Goal: Find specific page/section

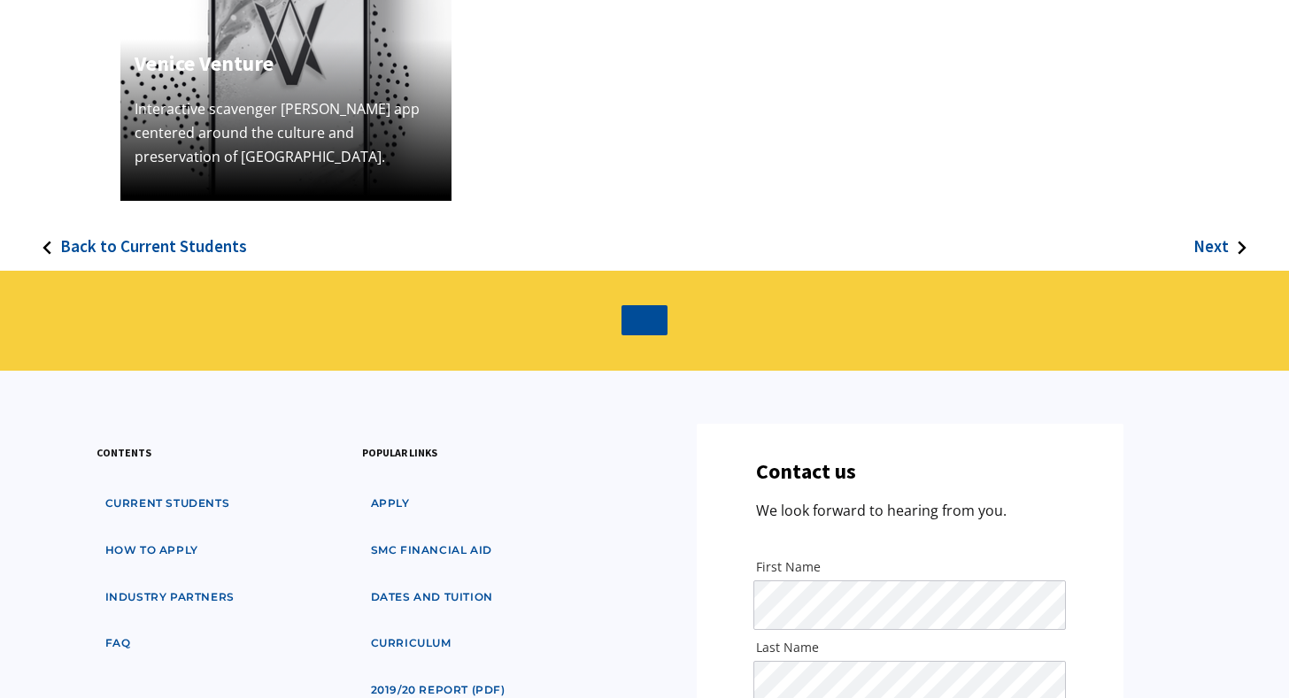
scroll to position [612, 0]
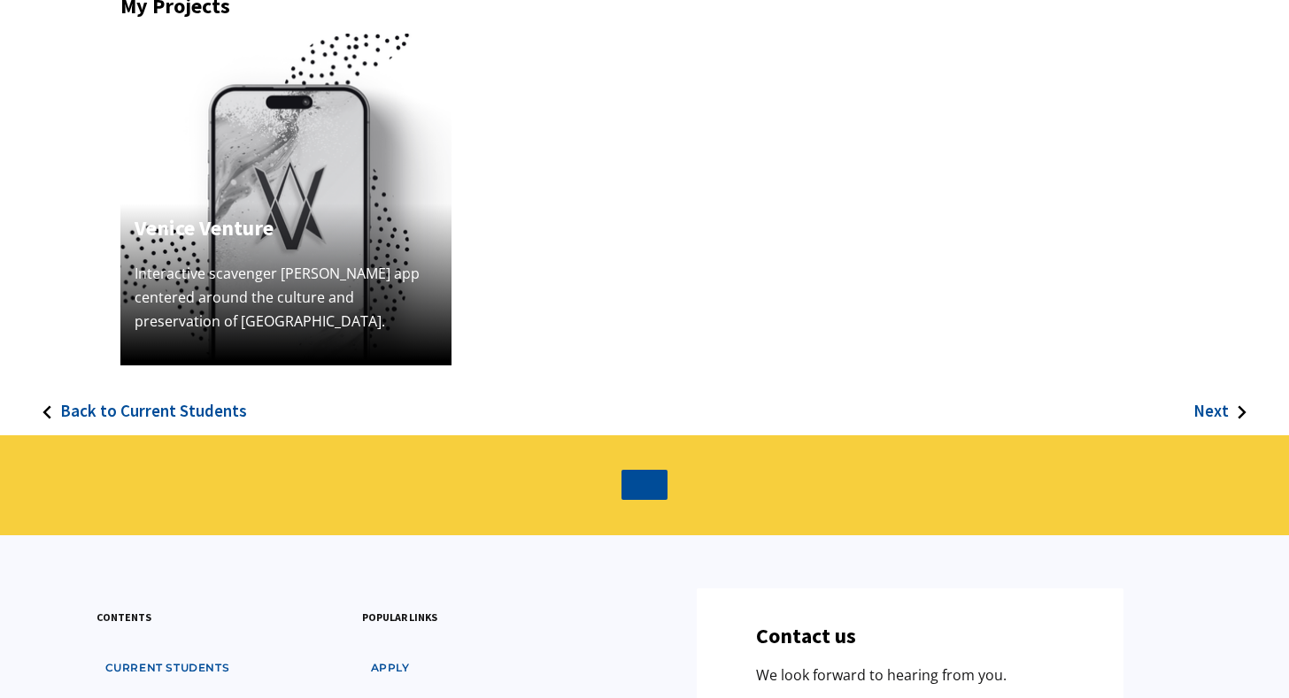
click at [204, 404] on h3 "Back to Current Students" at bounding box center [153, 411] width 187 height 20
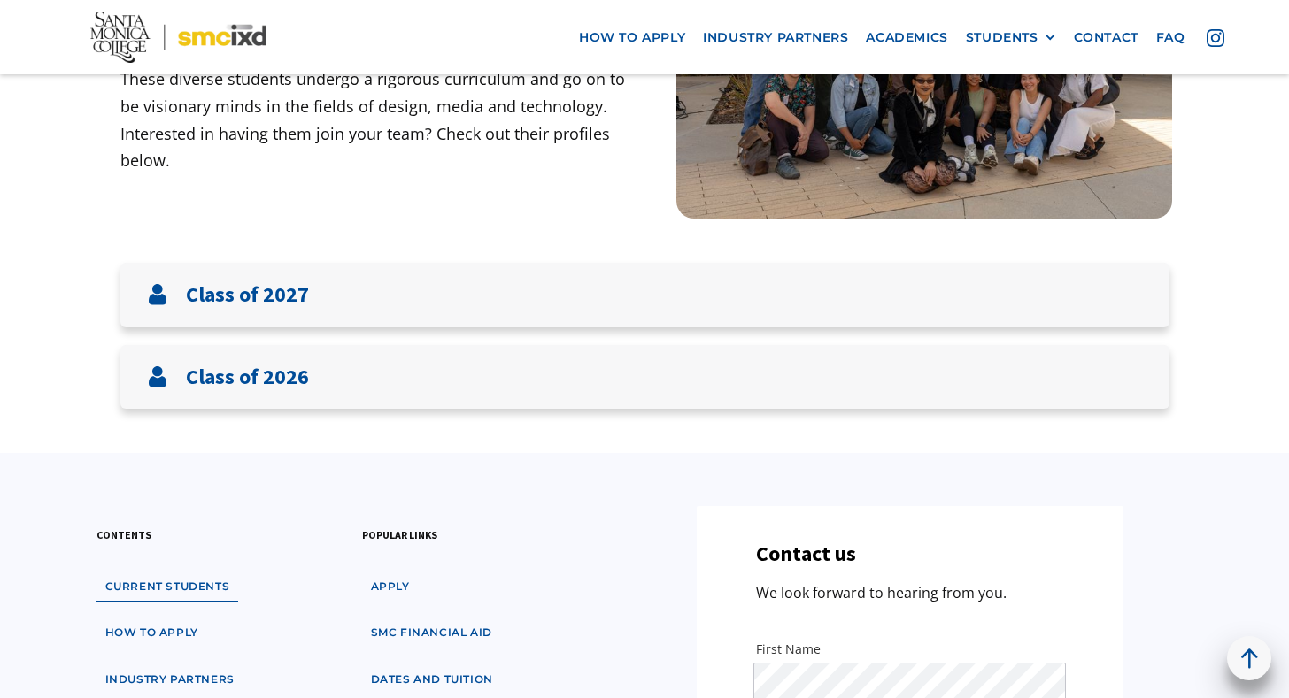
scroll to position [78, 0]
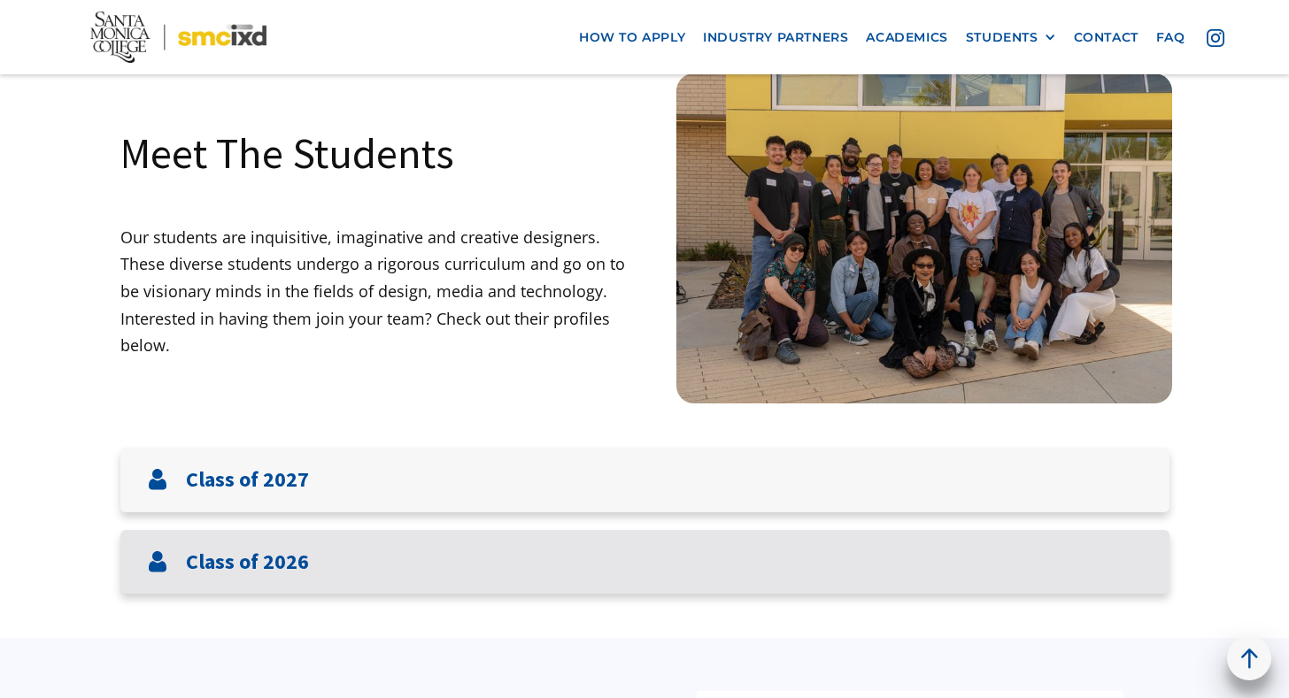
click at [324, 564] on div "Class of 2026" at bounding box center [644, 562] width 1049 height 65
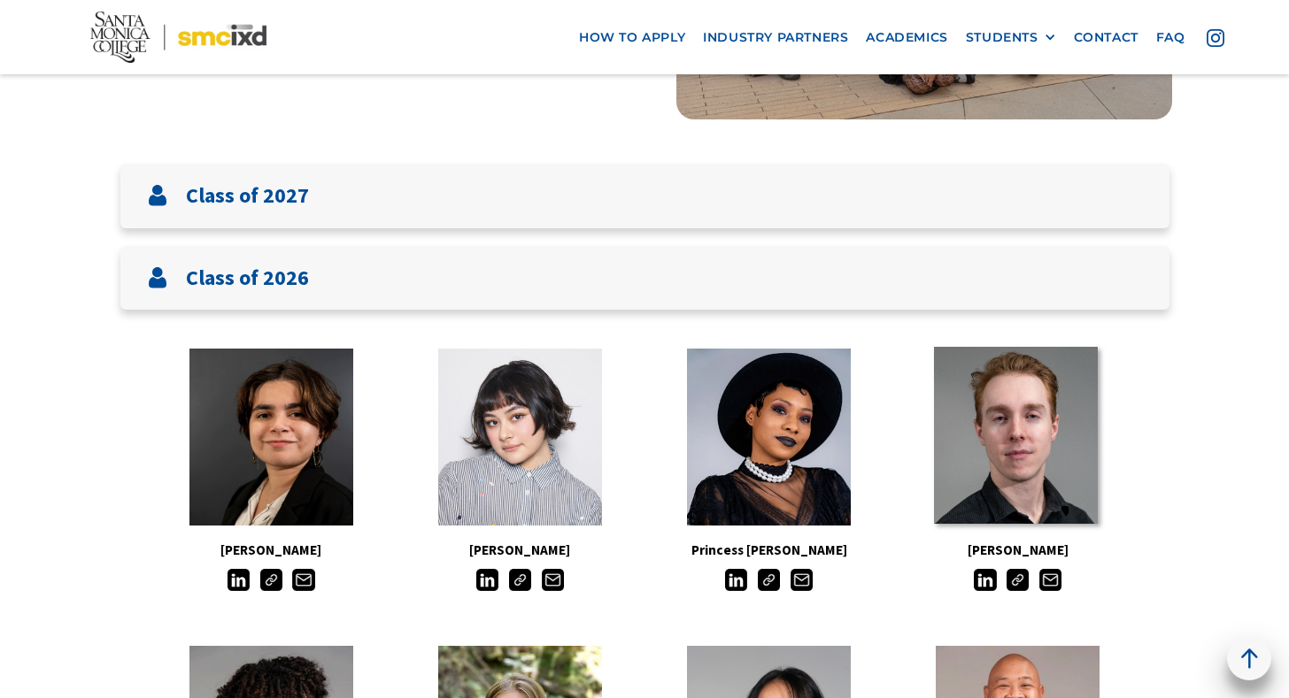
scroll to position [381, 0]
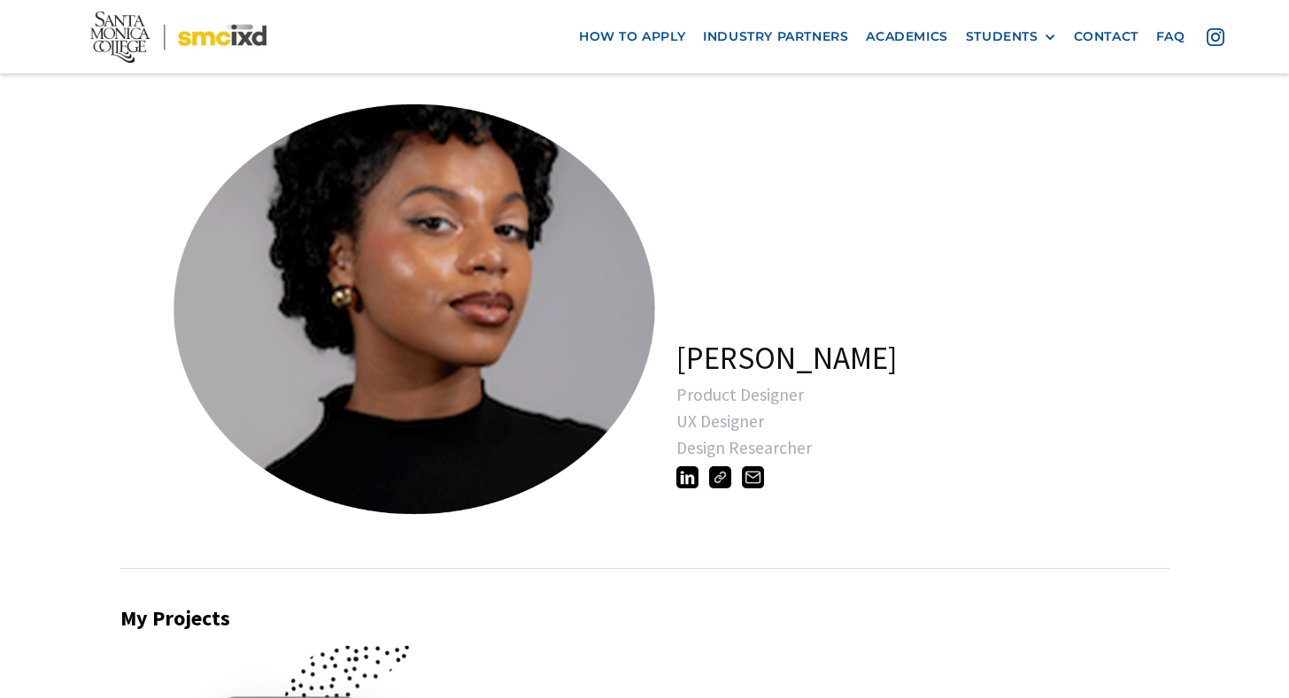
click at [777, 175] on div "Harmony Simpson Product Designer UX Designer Design Researcher" at bounding box center [938, 309] width 525 height 447
